Goal: Transaction & Acquisition: Purchase product/service

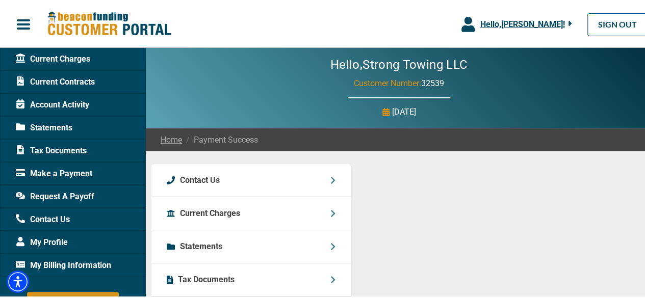
click at [91, 168] on div "Make a Payment" at bounding box center [72, 172] width 145 height 23
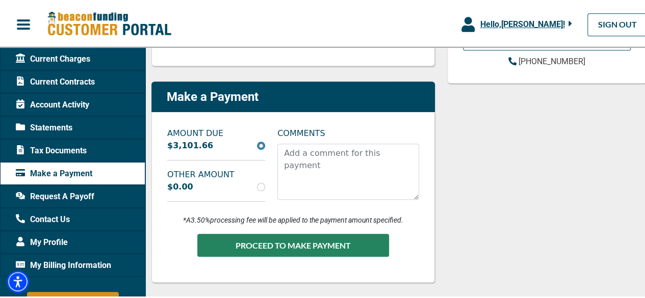
scroll to position [306, 0]
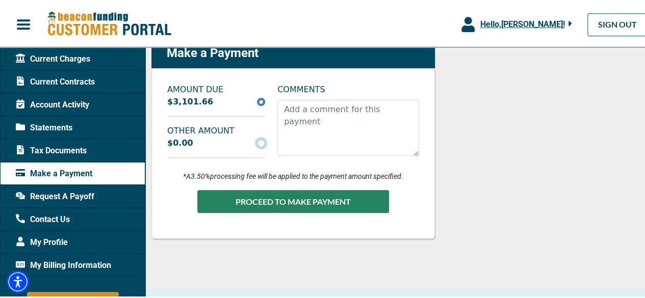
click at [260, 141] on input "radio" at bounding box center [261, 142] width 8 height 8
radio input "true"
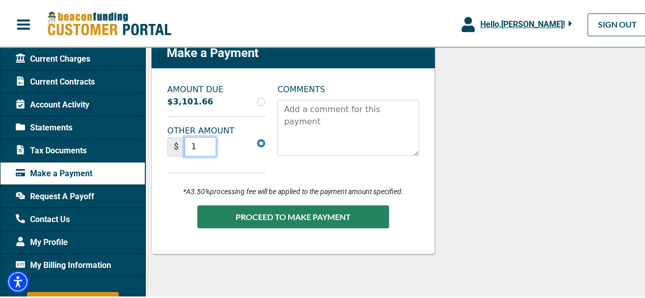
type input "1"
click at [208, 144] on input "1" at bounding box center [201, 145] width 32 height 19
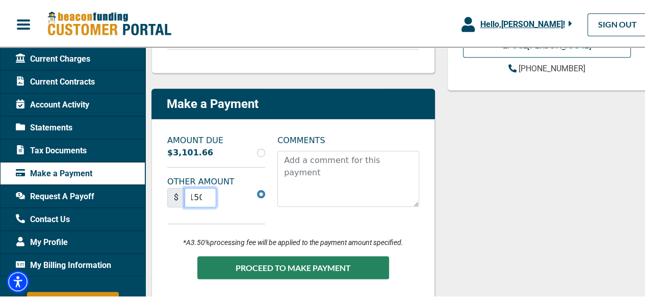
scroll to position [0, 7]
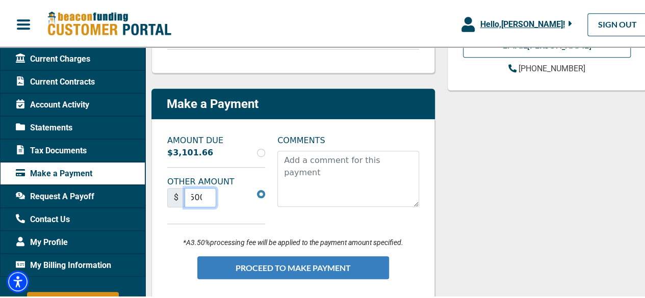
type input "1500"
click at [276, 268] on button "PROCEED TO MAKE PAYMENT" at bounding box center [293, 266] width 192 height 23
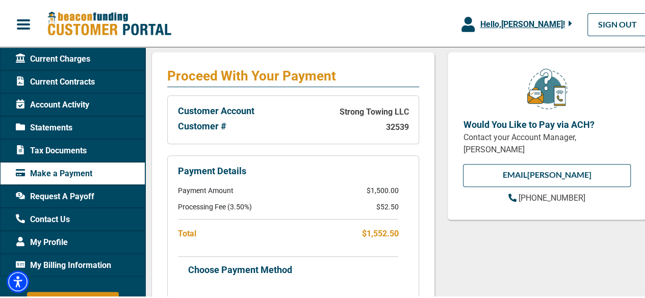
scroll to position [353, 0]
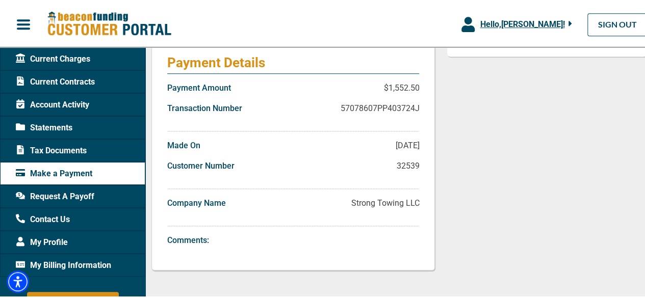
scroll to position [255, 0]
